Goal: Information Seeking & Learning: Learn about a topic

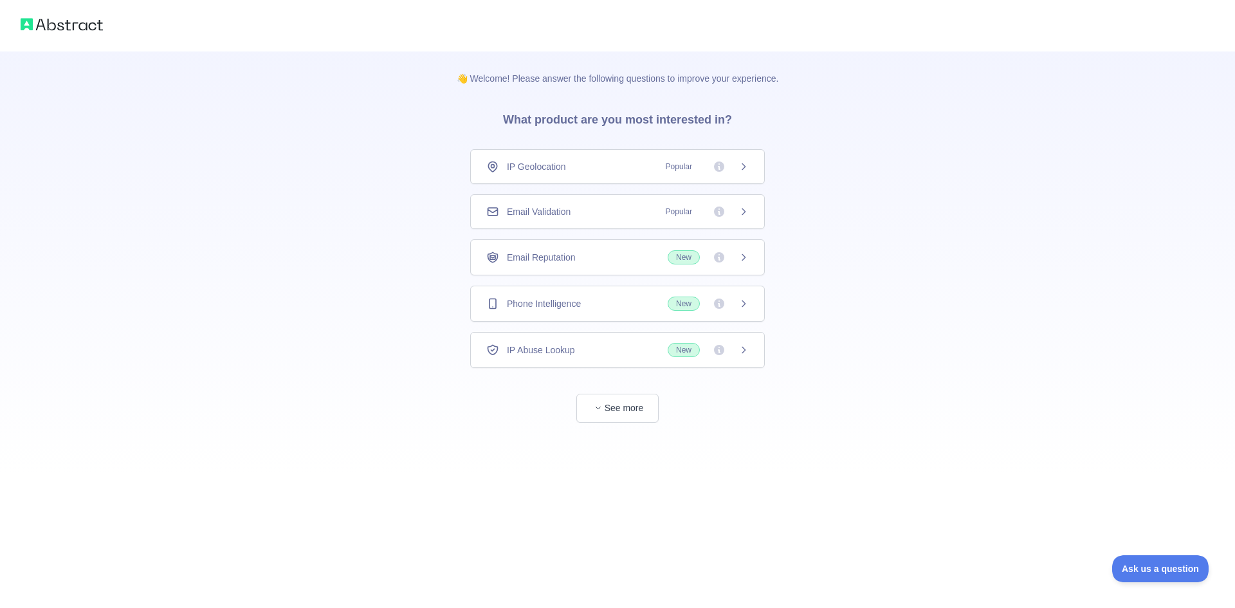
click at [657, 169] on div "IP Geolocation Popular" at bounding box center [617, 166] width 263 height 13
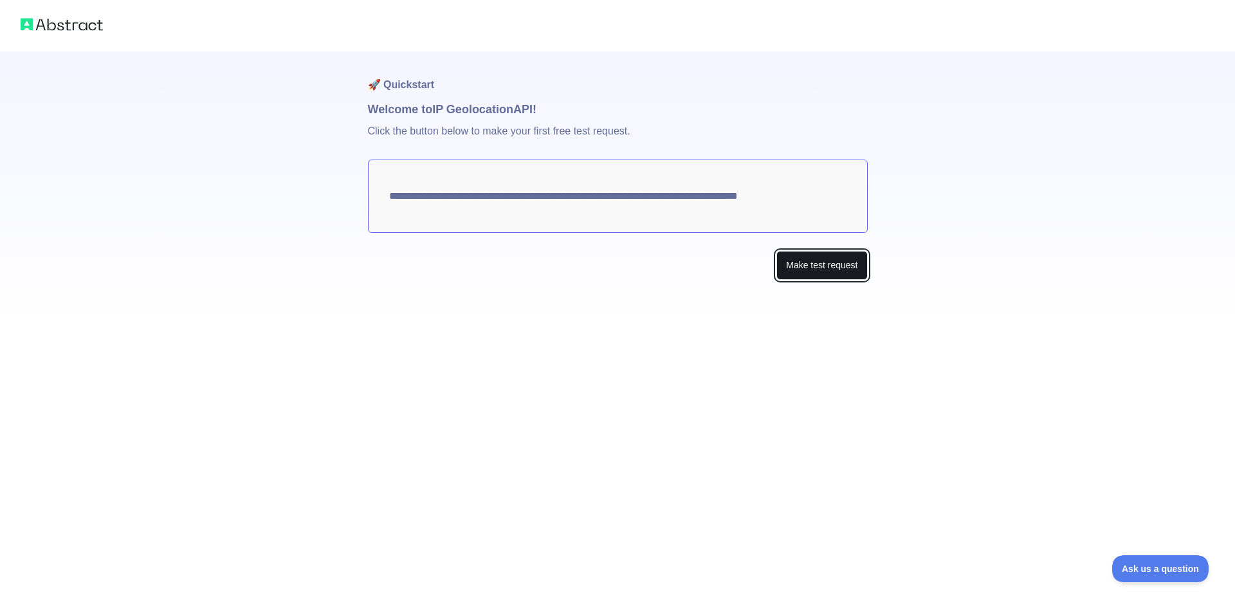
click at [798, 267] on button "Make test request" at bounding box center [822, 265] width 91 height 29
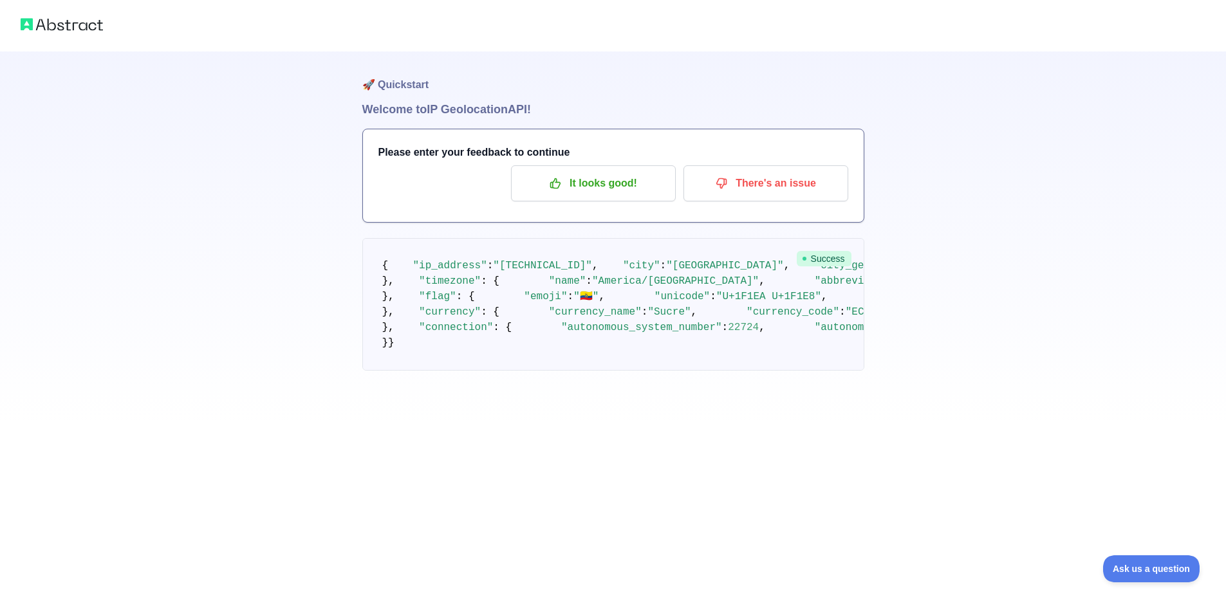
click at [463, 289] on pre "{ "ip_address" : "[TECHNICAL_ID]" , "city" : "[GEOGRAPHIC_DATA]" , "city_geonam…" at bounding box center [613, 304] width 502 height 133
click at [666, 272] on span ""[GEOGRAPHIC_DATA]"" at bounding box center [724, 266] width 117 height 12
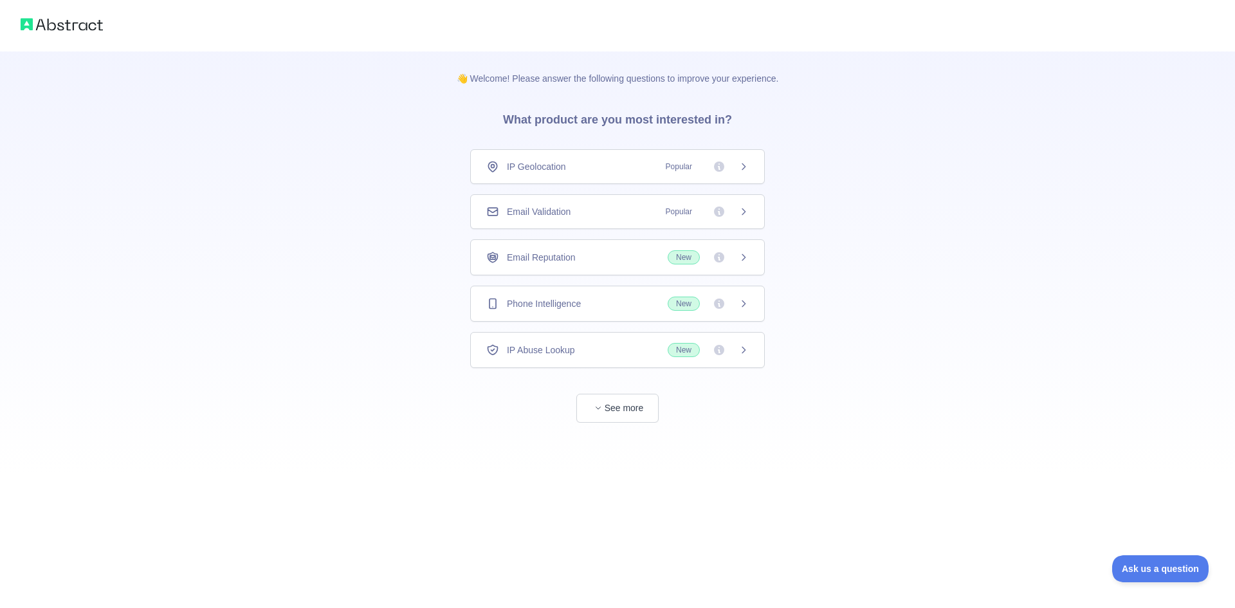
click at [548, 259] on span "Email Reputation" at bounding box center [541, 257] width 69 height 13
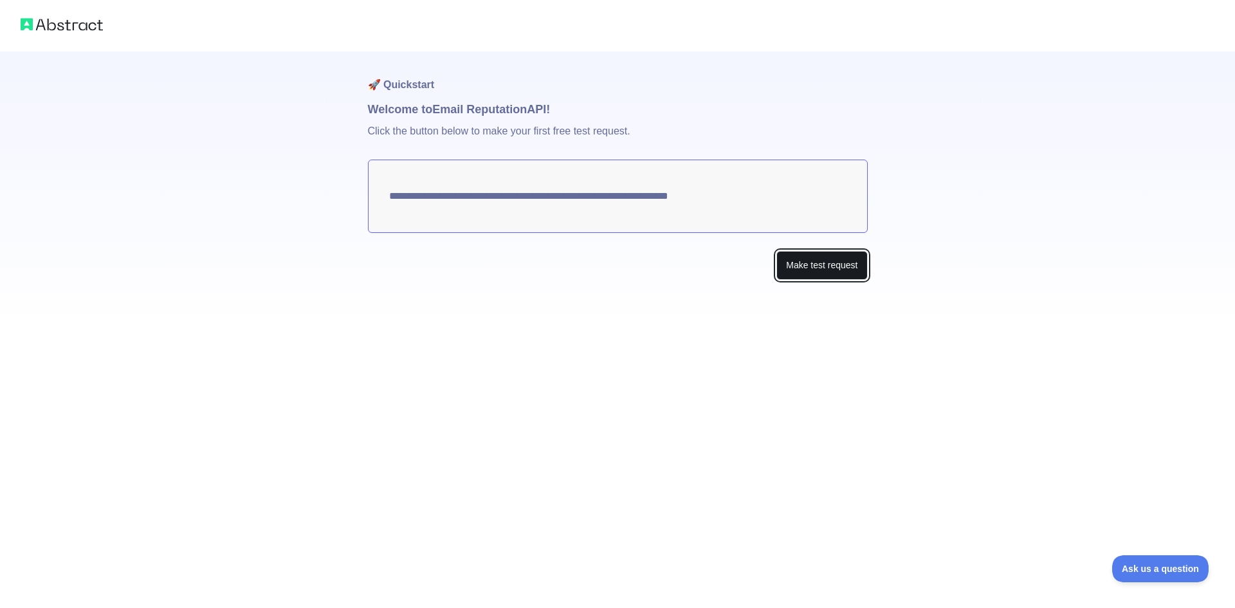
click at [793, 269] on button "Make test request" at bounding box center [822, 265] width 91 height 29
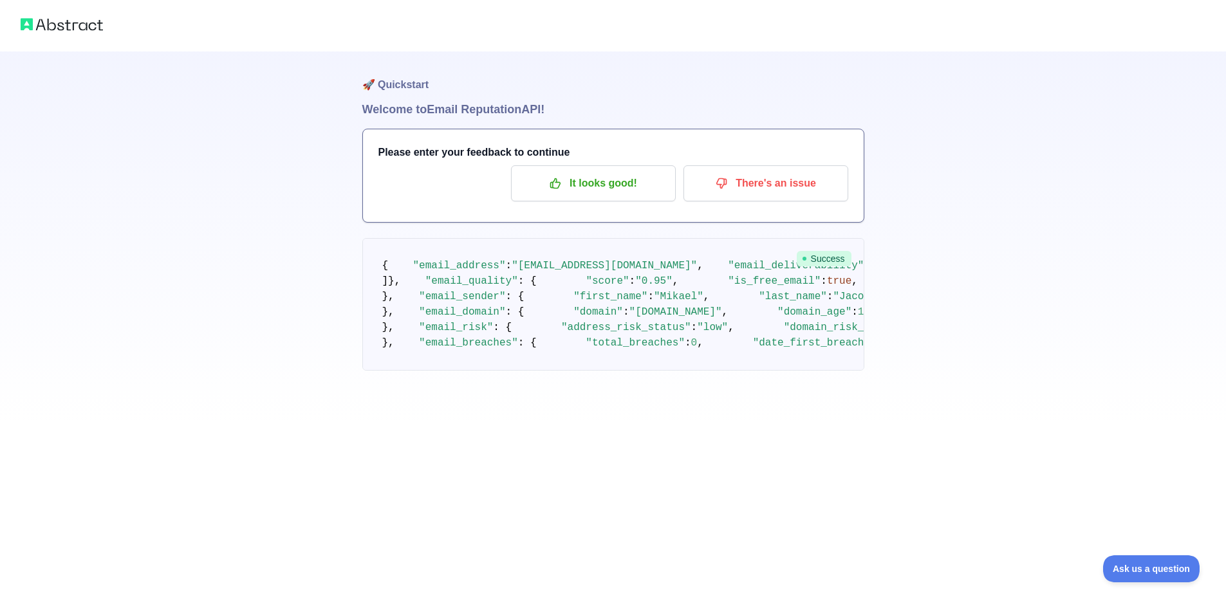
scroll to position [602, 0]
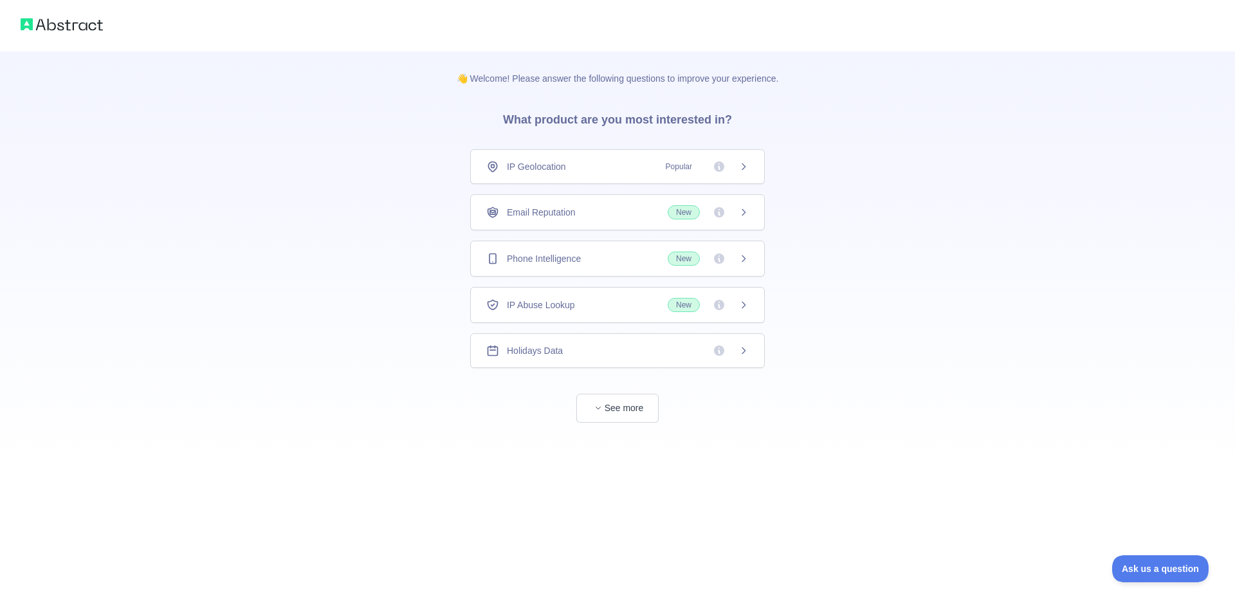
click at [513, 166] on span "IP Geolocation" at bounding box center [536, 166] width 59 height 13
click at [500, 163] on div "IP Geolocation" at bounding box center [526, 166] width 80 height 13
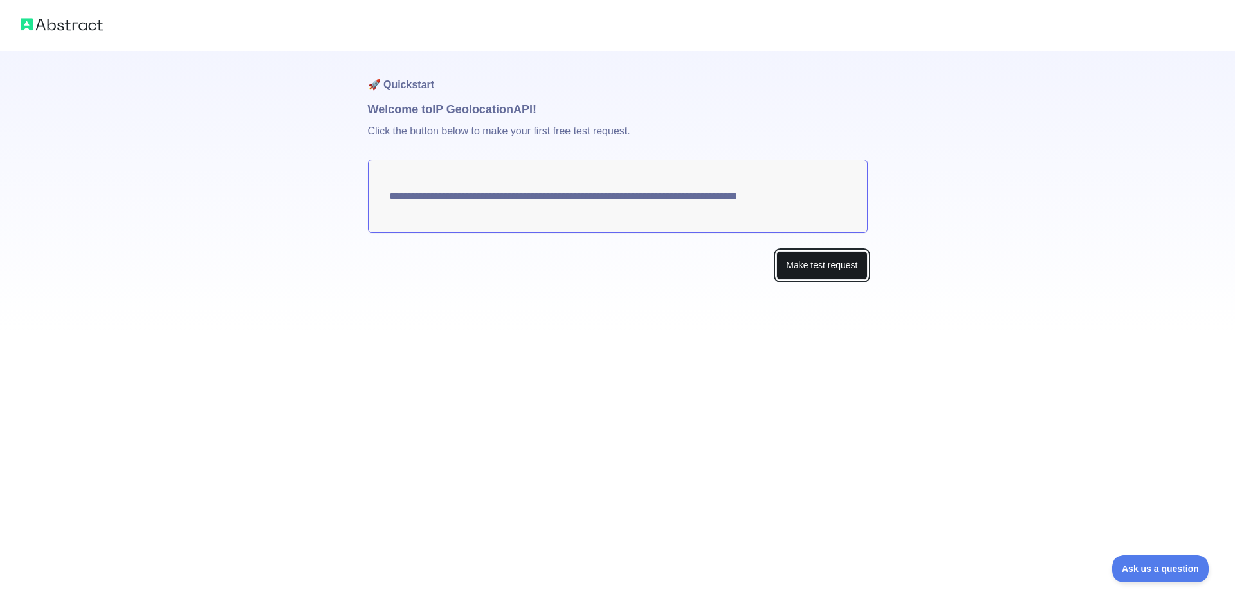
click at [831, 266] on button "Make test request" at bounding box center [822, 265] width 91 height 29
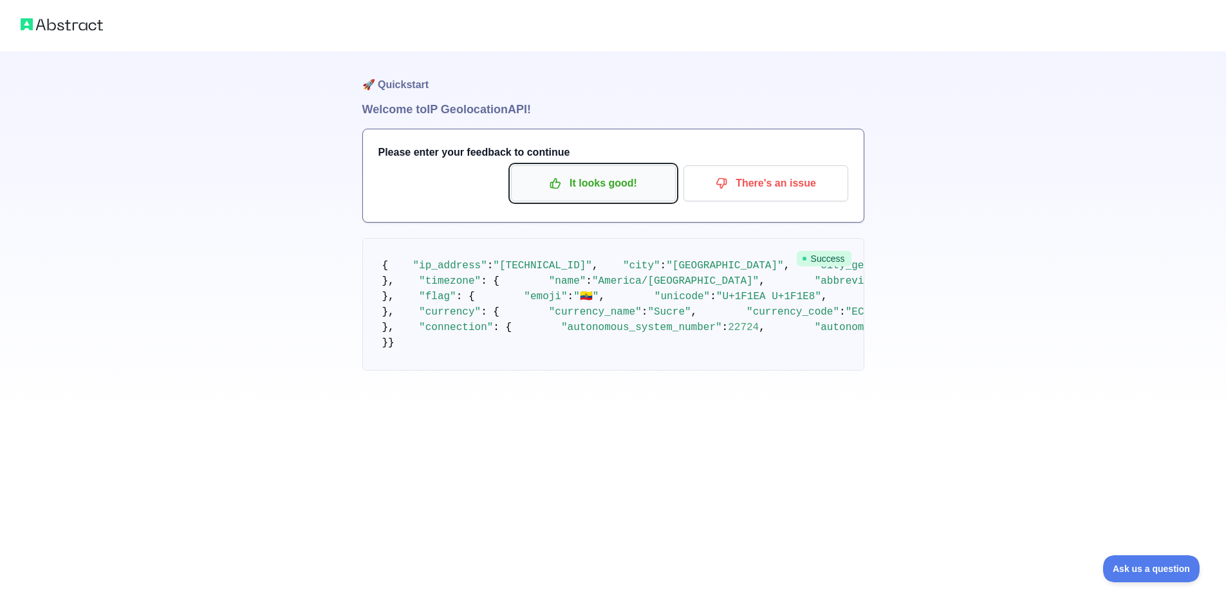
click at [611, 184] on p "It looks good!" at bounding box center [593, 183] width 145 height 22
